Goal: Task Accomplishment & Management: Complete application form

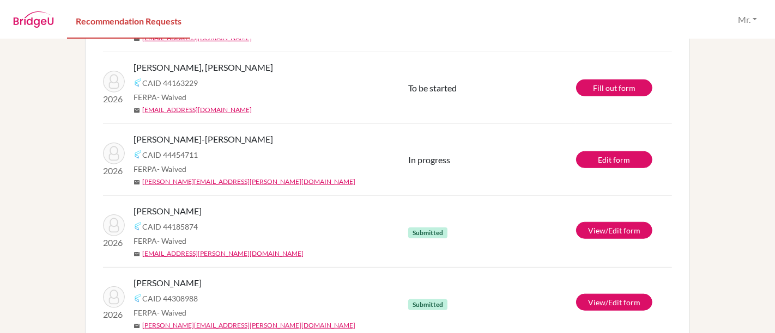
scroll to position [727, 0]
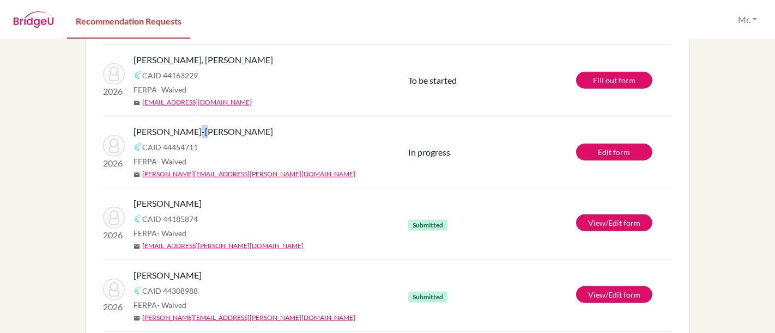
drag, startPoint x: 199, startPoint y: 131, endPoint x: 210, endPoint y: 133, distance: 11.1
click at [209, 133] on span "[PERSON_NAME]-[PERSON_NAME]" at bounding box center [202, 131] width 139 height 13
drag, startPoint x: 128, startPoint y: 126, endPoint x: 234, endPoint y: 128, distance: 106.3
click at [234, 128] on div "2026 [PERSON_NAME]-MANU, [PERSON_NAME] 44454711 FERPA - Waived mail [PERSON_NAM…" at bounding box center [255, 152] width 321 height 54
copy span "[PERSON_NAME]-[PERSON_NAME]"
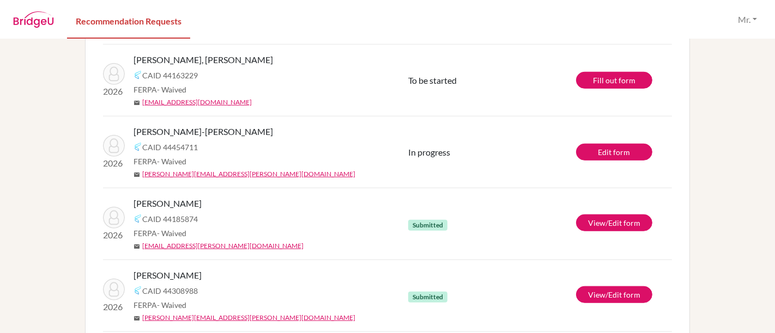
click at [313, 150] on div "CAID 44454711" at bounding box center [274, 147] width 283 height 13
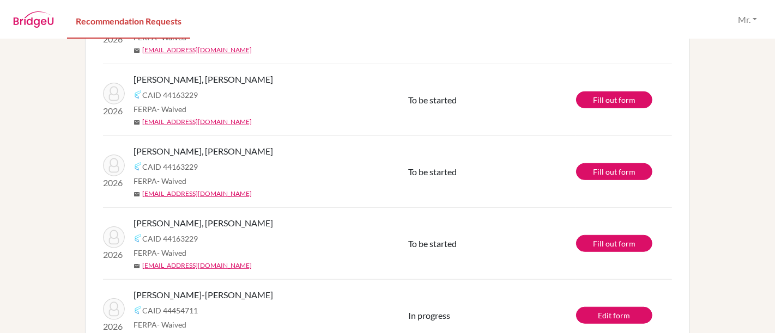
scroll to position [565, 0]
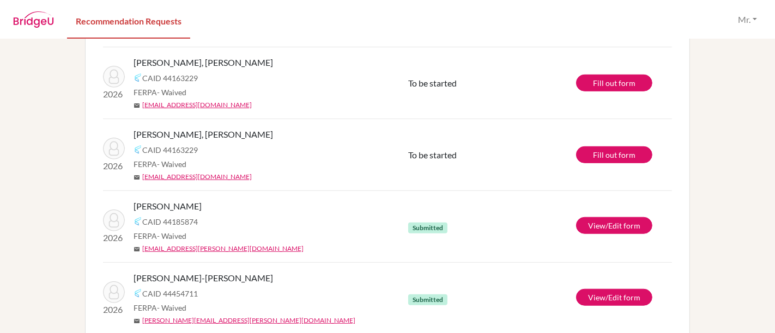
scroll to position [646, 0]
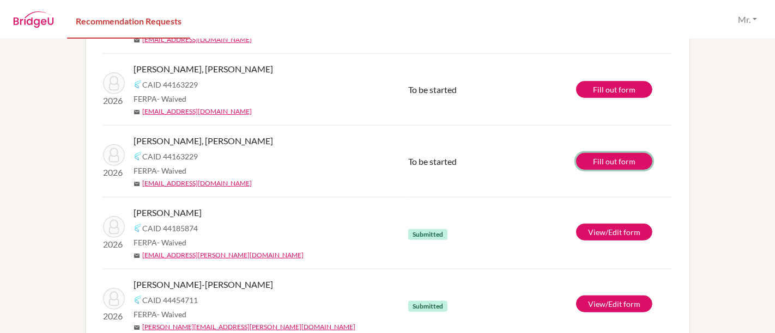
click at [624, 164] on link "Fill out form" at bounding box center [614, 161] width 76 height 17
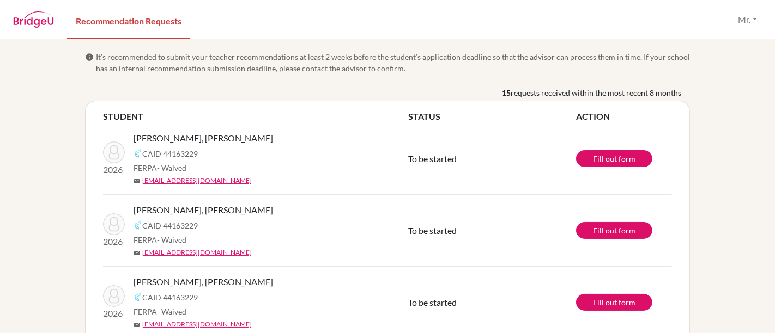
scroll to position [0, 0]
